Goal: Download file/media

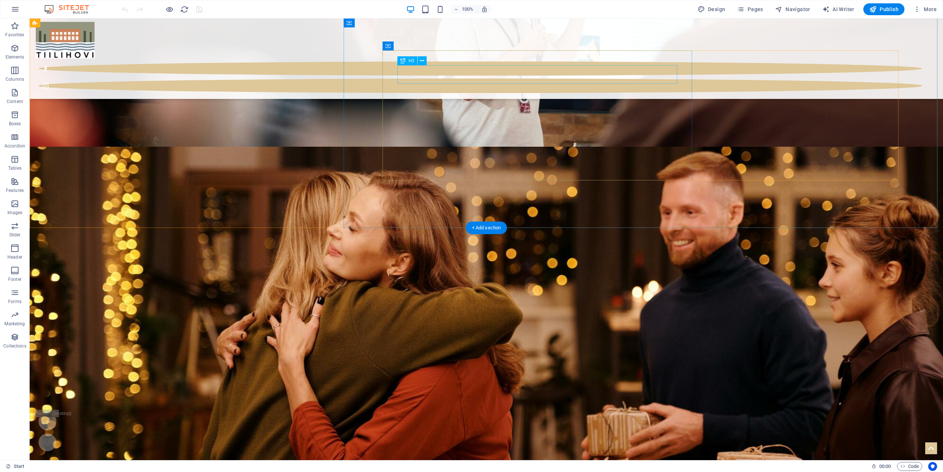
scroll to position [1426, 0]
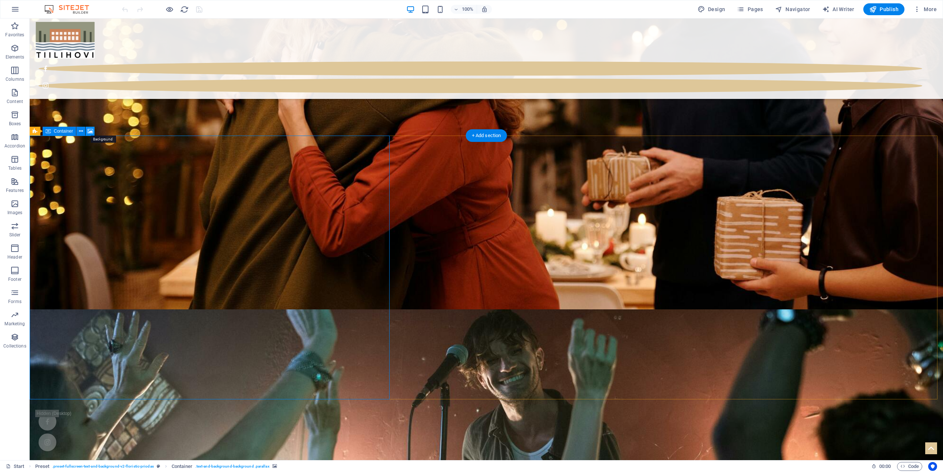
click at [92, 132] on icon at bounding box center [90, 131] width 6 height 8
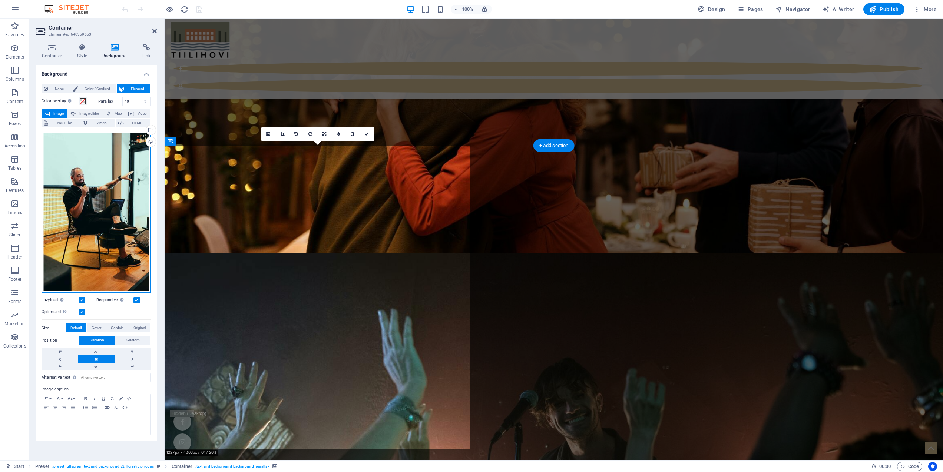
click at [88, 179] on div "Drag files here, click to choose files or select files from Files or our free s…" at bounding box center [95, 212] width 109 height 162
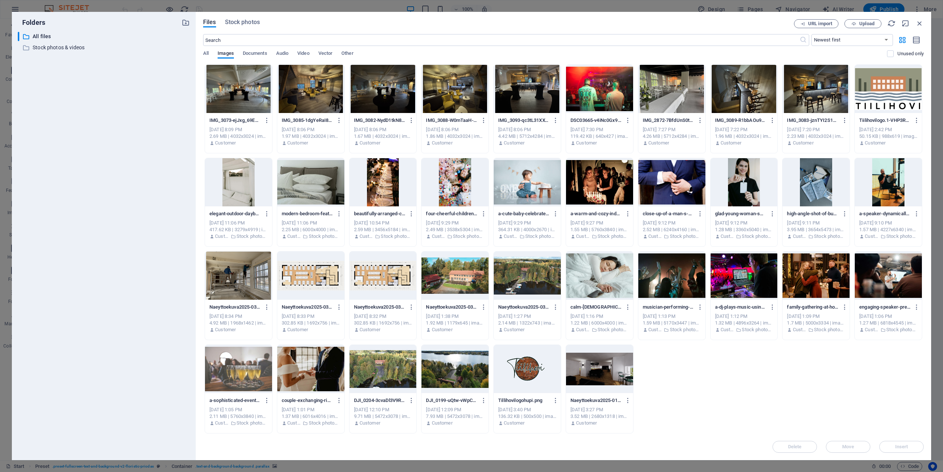
drag, startPoint x: 432, startPoint y: 22, endPoint x: 377, endPoint y: 19, distance: 54.9
click at [377, 19] on div "Files Stock photos URL import Upload ​ Newest first Oldest first Name (A-Z) Nam…" at bounding box center [563, 236] width 735 height 448
click at [870, 175] on div at bounding box center [887, 182] width 67 height 48
drag, startPoint x: 723, startPoint y: 19, endPoint x: 648, endPoint y: 20, distance: 75.2
click at [648, 20] on div "Files Stock photos URL import Upload ​ Newest first Oldest first Name (A-Z) Nam…" at bounding box center [563, 236] width 735 height 448
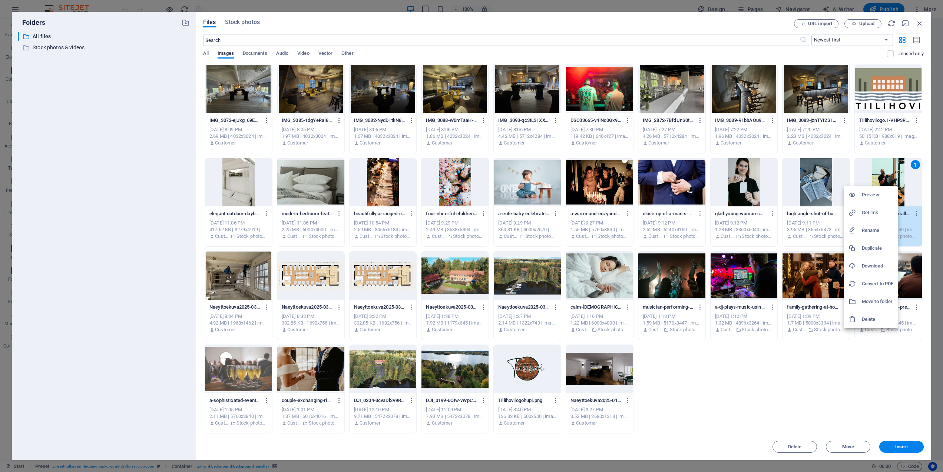
click at [870, 263] on h6 "Download" at bounding box center [876, 266] width 31 height 9
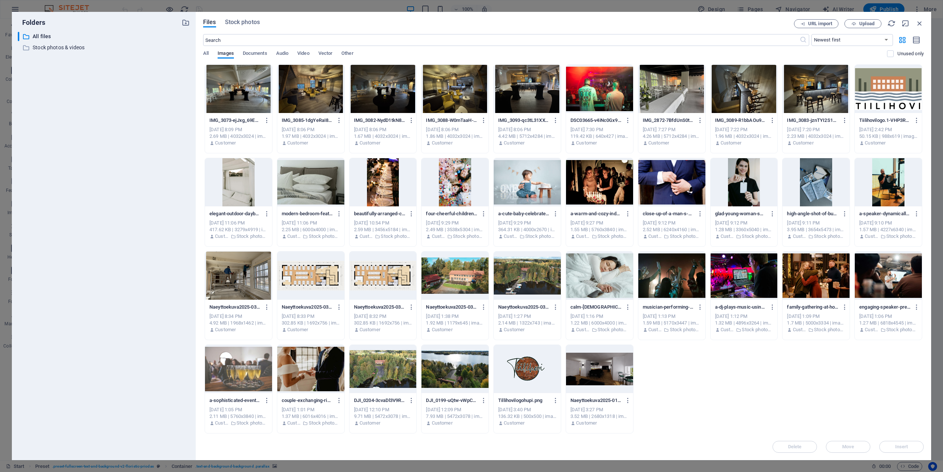
click at [532, 278] on div at bounding box center [527, 276] width 67 height 48
click at [549, 256] on div "1" at bounding box center [553, 257] width 9 height 9
click at [388, 366] on div at bounding box center [382, 369] width 67 height 48
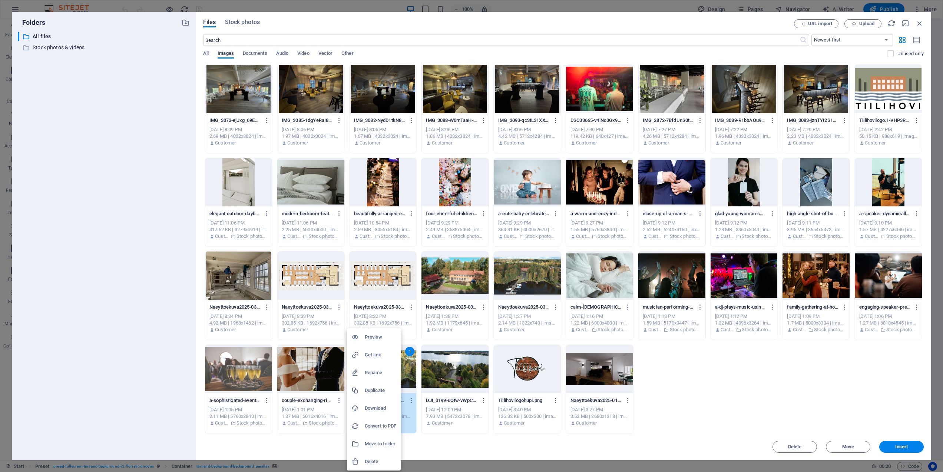
click at [382, 410] on h6 "Download" at bounding box center [380, 408] width 31 height 9
